Goal: Transaction & Acquisition: Purchase product/service

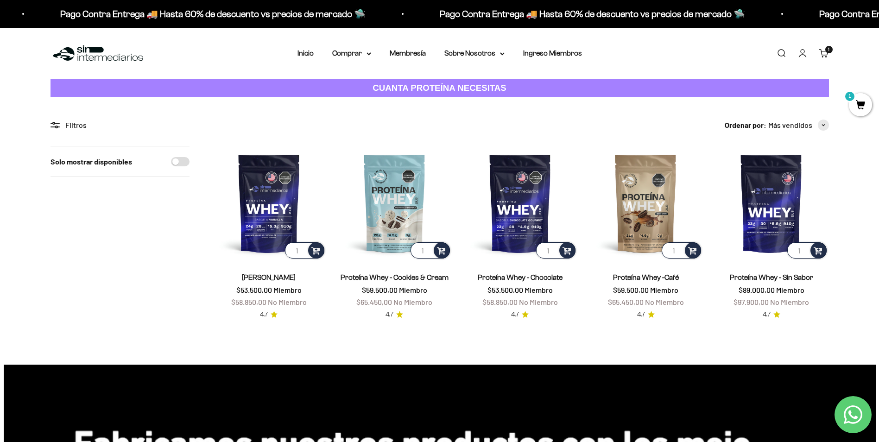
click at [132, 54] on img at bounding box center [98, 54] width 95 height 20
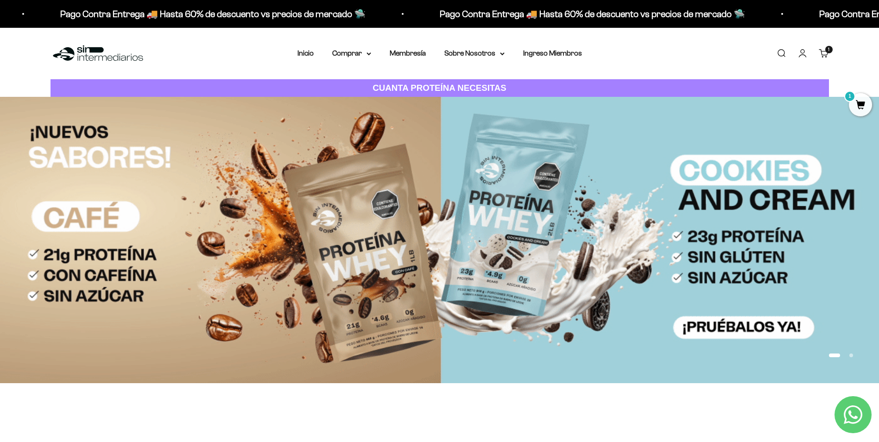
click at [825, 53] on link "Carrito 1 artículo 1" at bounding box center [824, 53] width 10 height 10
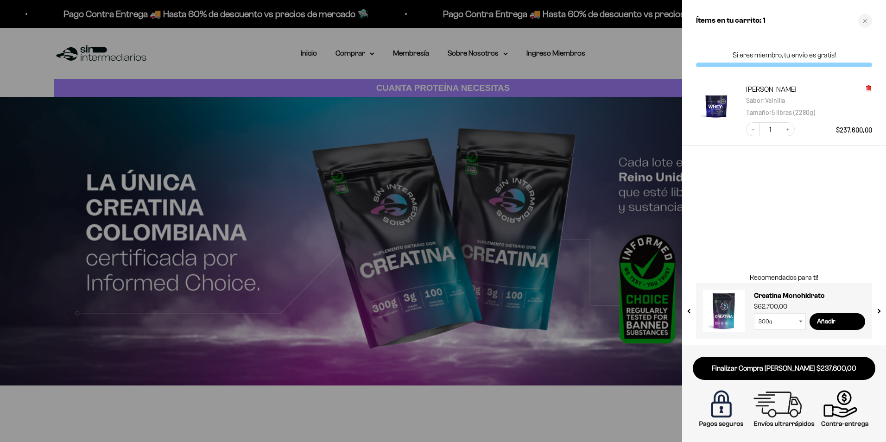
click at [870, 89] on icon at bounding box center [869, 88] width 4 height 5
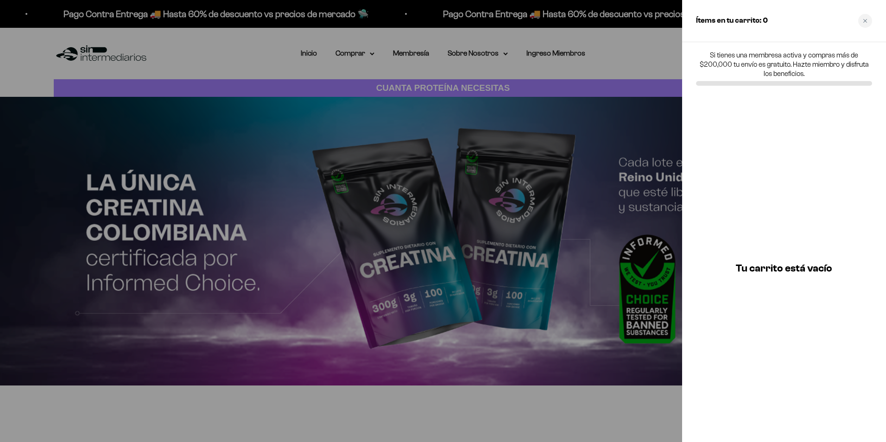
click at [516, 76] on div at bounding box center [443, 221] width 886 height 442
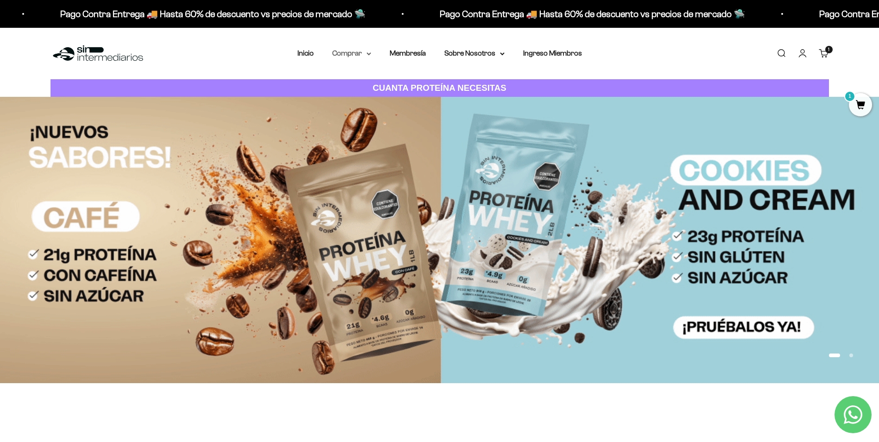
click at [349, 54] on summary "Comprar" at bounding box center [351, 53] width 39 height 12
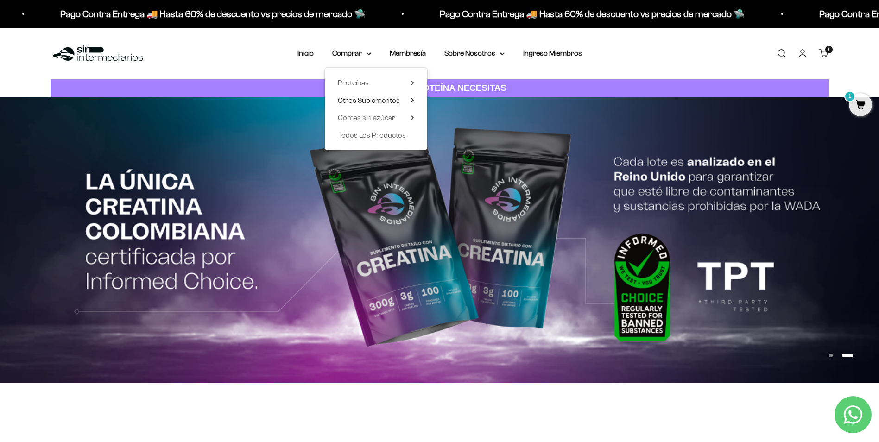
click at [382, 100] on span "Otros Suplementos" at bounding box center [369, 100] width 62 height 8
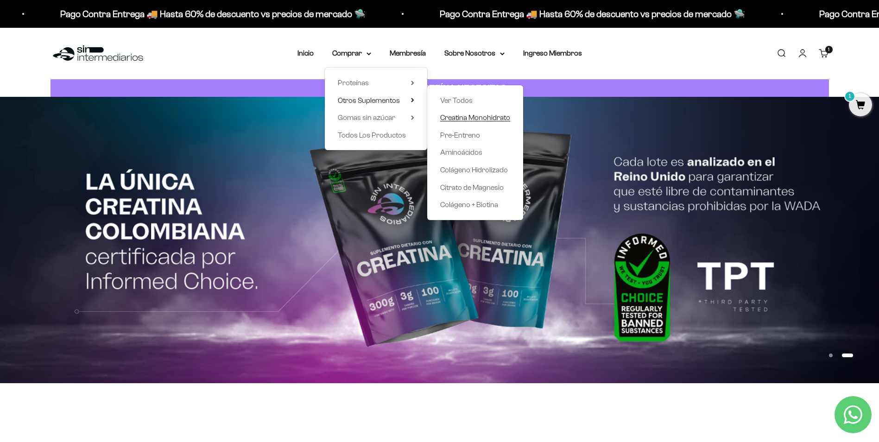
click at [478, 114] on span "Creatina Monohidrato" at bounding box center [475, 118] width 70 height 8
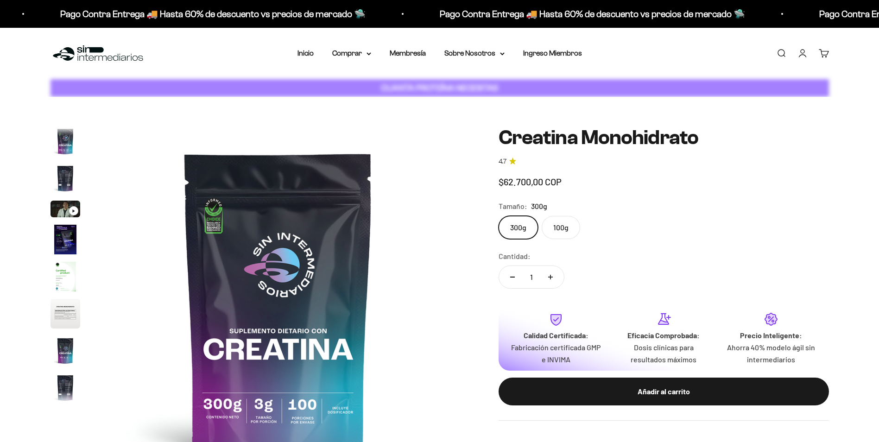
scroll to position [38, 0]
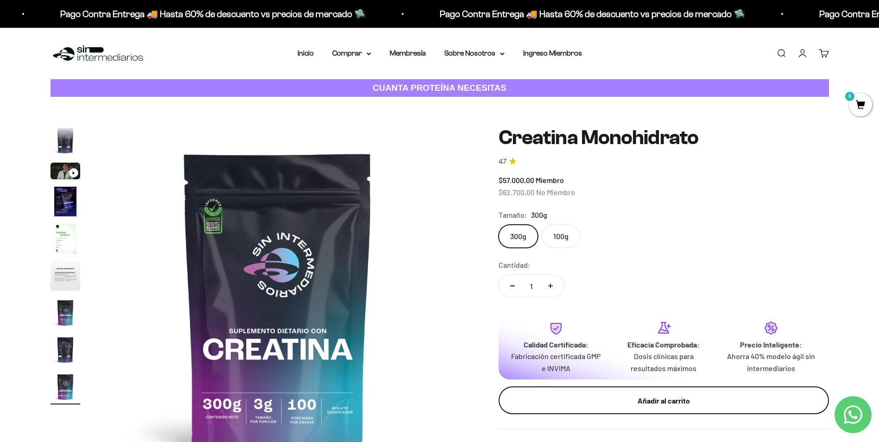
click at [603, 404] on div "Añadir al carrito" at bounding box center [663, 401] width 293 height 12
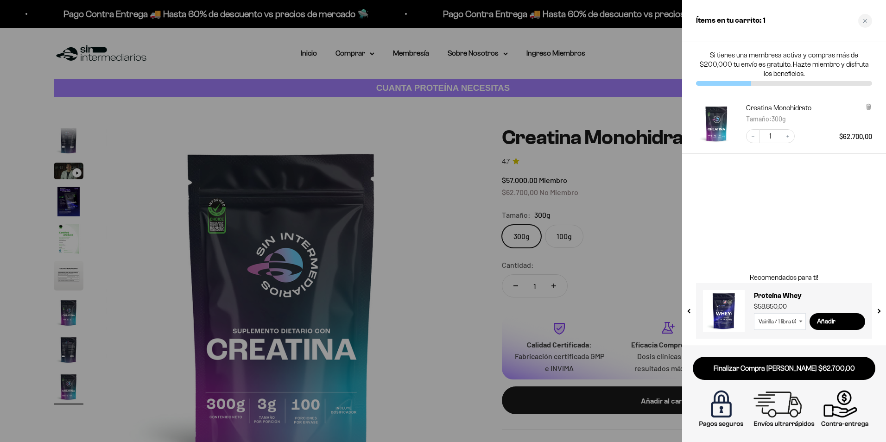
click at [342, 59] on div at bounding box center [443, 221] width 886 height 442
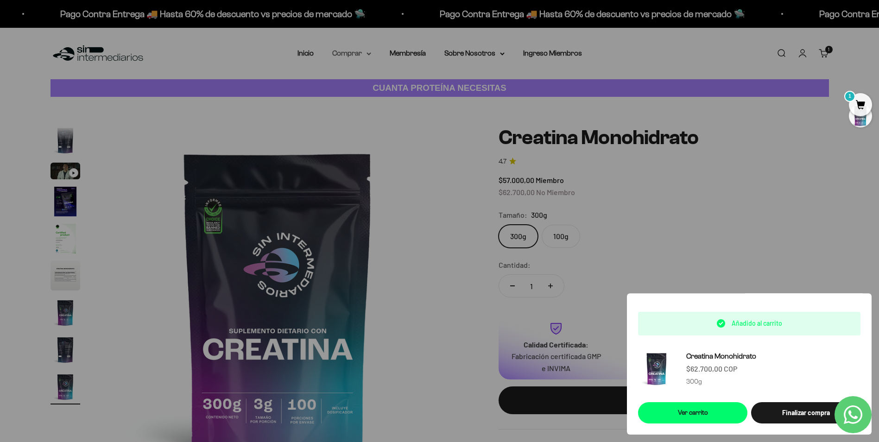
click at [351, 54] on summary "Comprar" at bounding box center [351, 53] width 39 height 12
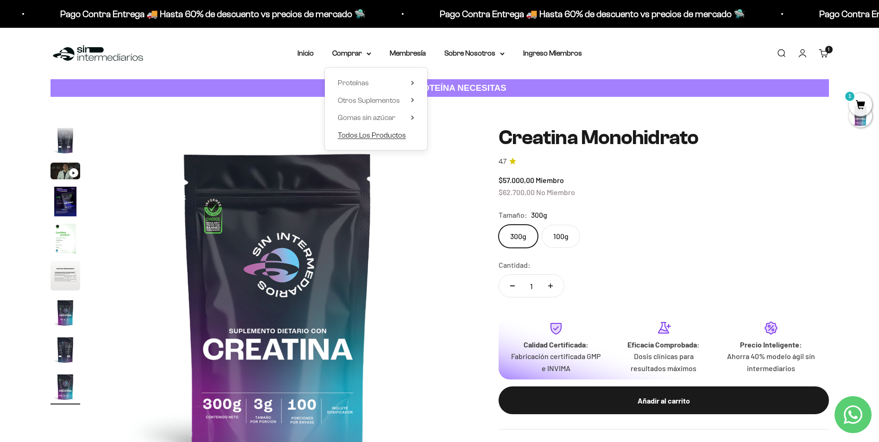
click at [392, 132] on span "Todos Los Productos" at bounding box center [372, 135] width 68 height 8
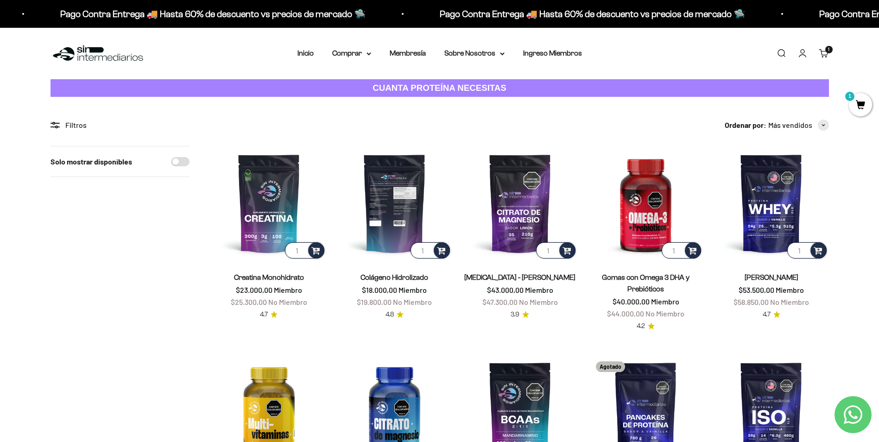
click at [401, 204] on img at bounding box center [395, 203] width 115 height 115
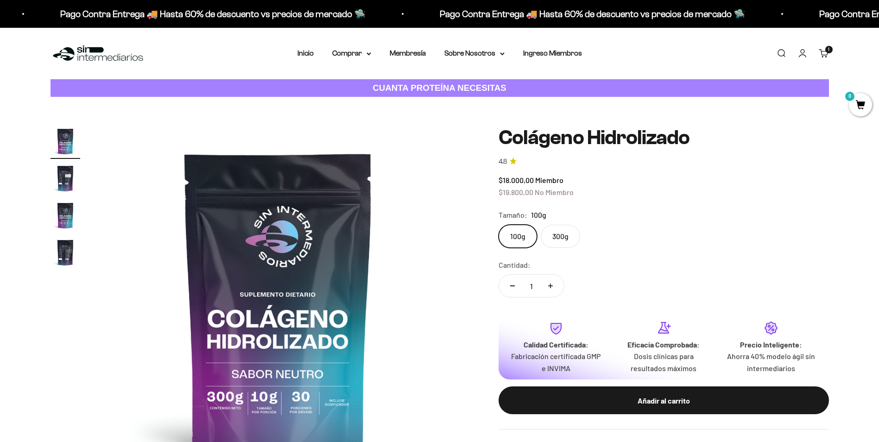
click at [555, 241] on label "300g" at bounding box center [560, 236] width 39 height 23
click at [499, 225] on input "300g" at bounding box center [498, 224] width 0 height 0
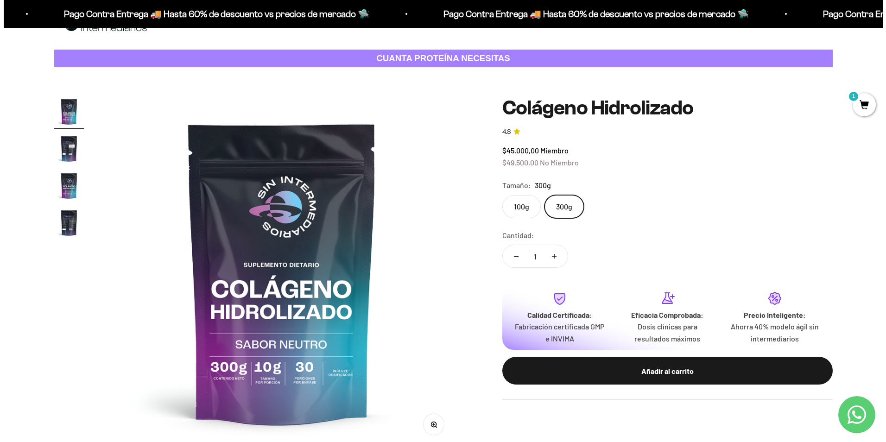
scroll to position [46, 0]
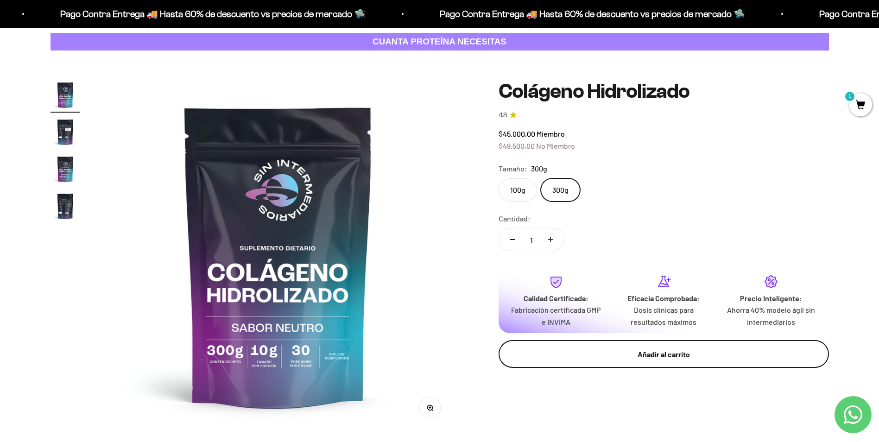
click at [653, 354] on div "Añadir al carrito" at bounding box center [663, 355] width 293 height 12
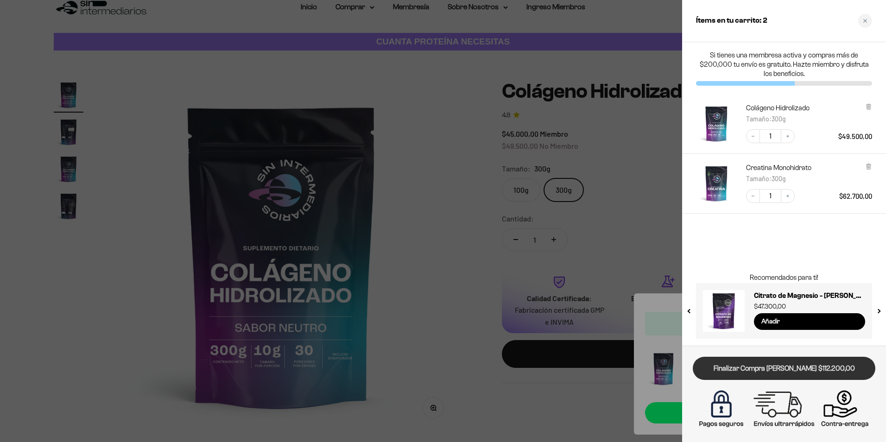
click at [762, 364] on link "Finalizar Compra [PERSON_NAME] $112.200,00" at bounding box center [784, 369] width 183 height 24
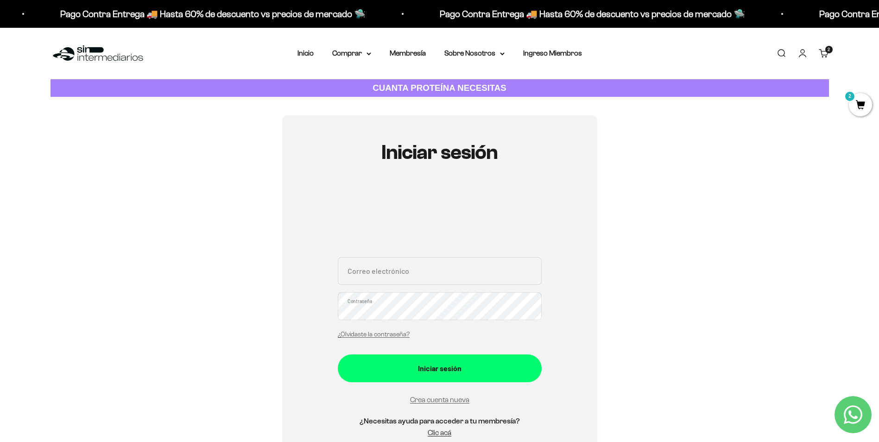
click at [413, 274] on input "Correo electrónico" at bounding box center [440, 271] width 204 height 28
type input "[EMAIL_ADDRESS][DOMAIN_NAME]"
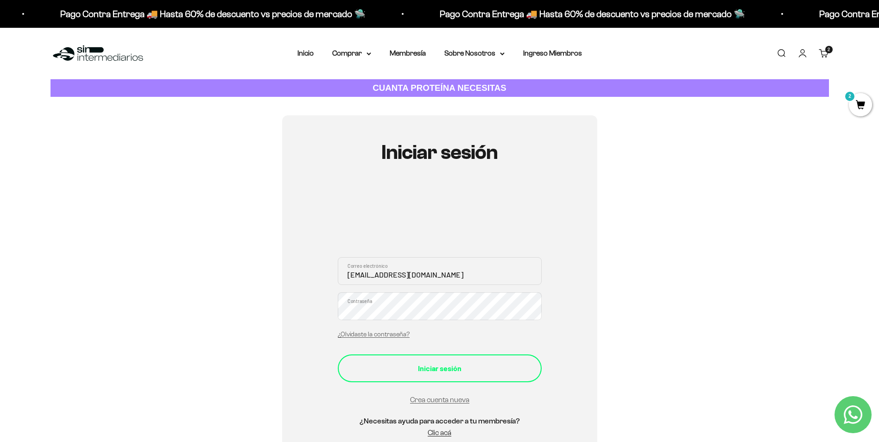
click at [431, 364] on div "Iniciar sesión" at bounding box center [440, 369] width 167 height 12
